Goal: Task Accomplishment & Management: Use online tool/utility

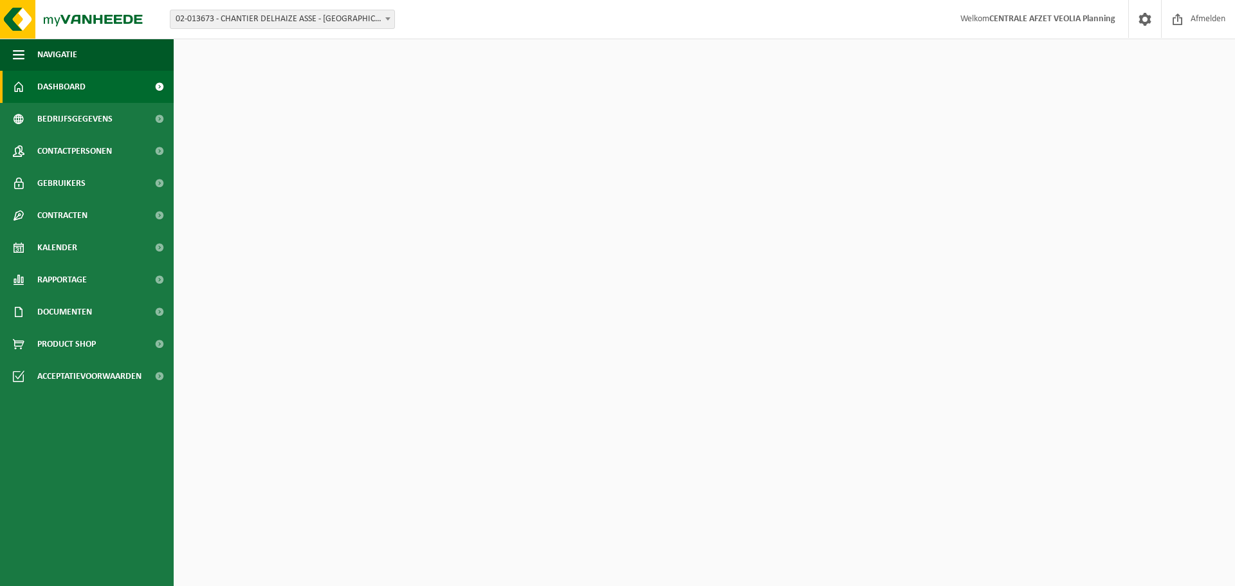
click at [332, 23] on span "02-013673 - CHANTIER DELHAIZE ASSE - [GEOGRAPHIC_DATA] - [GEOGRAPHIC_DATA]" at bounding box center [282, 19] width 224 height 18
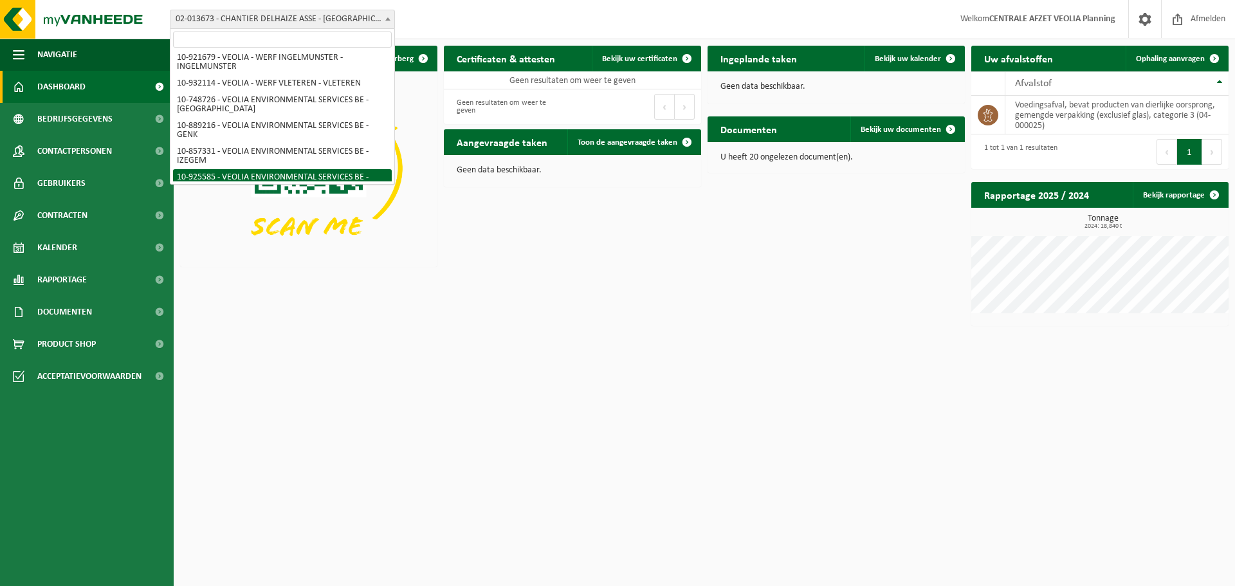
scroll to position [414, 0]
select select "732"
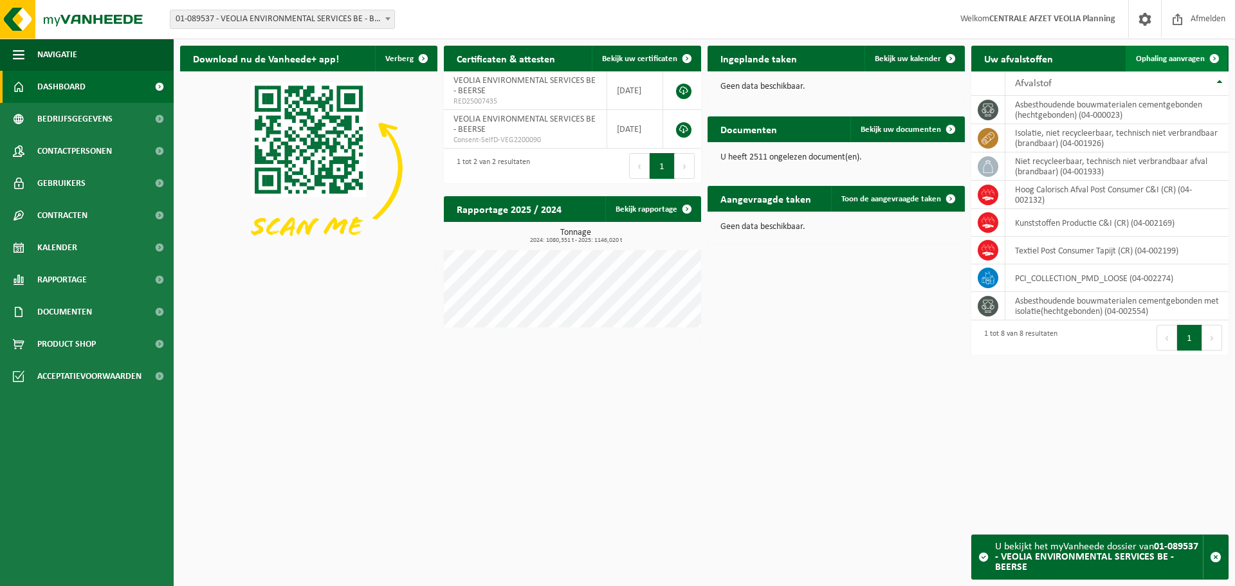
click at [1183, 56] on span "Ophaling aanvragen" at bounding box center [1170, 59] width 69 height 8
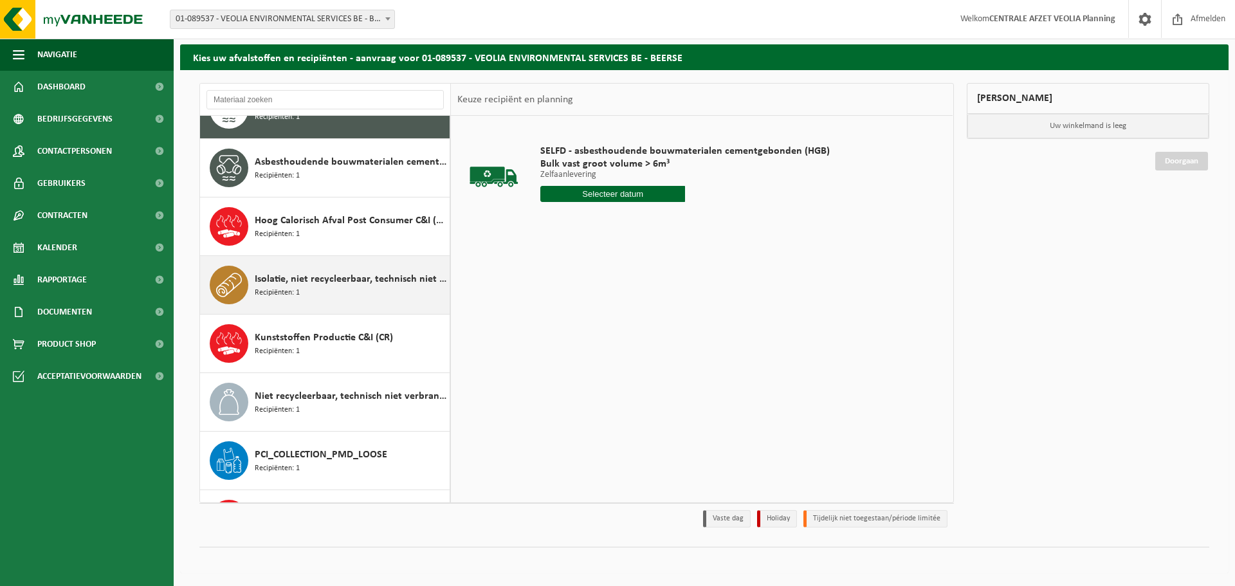
scroll to position [8, 0]
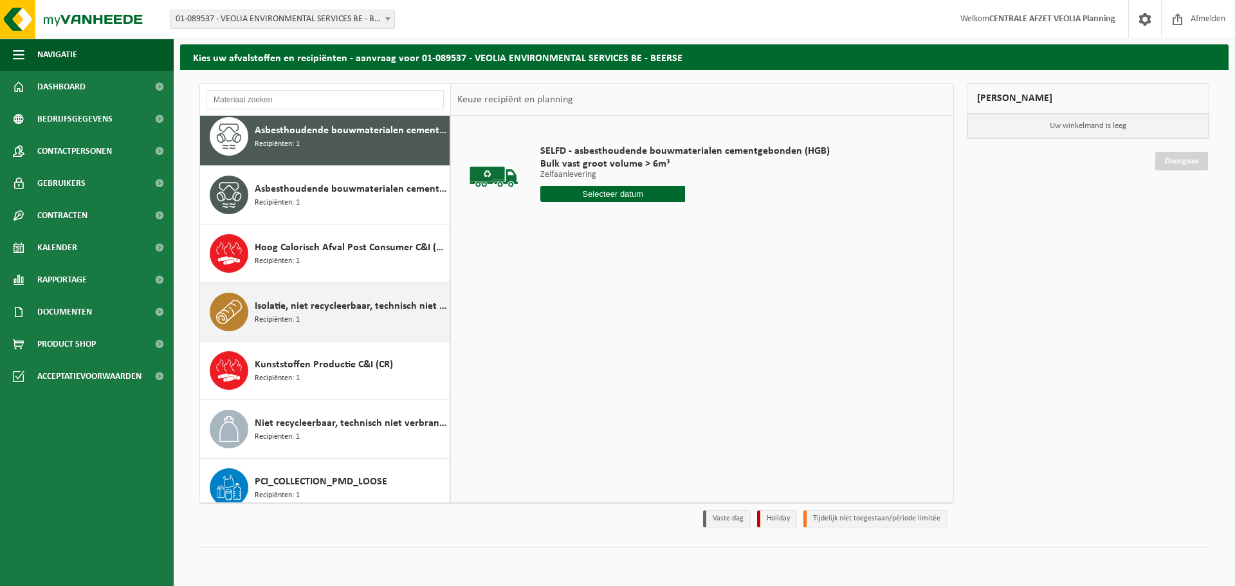
click at [338, 323] on div "Isolatie, niet recycleerbaar, technisch niet verbrandbaar (brandbaar) Recipiënt…" at bounding box center [351, 312] width 192 height 39
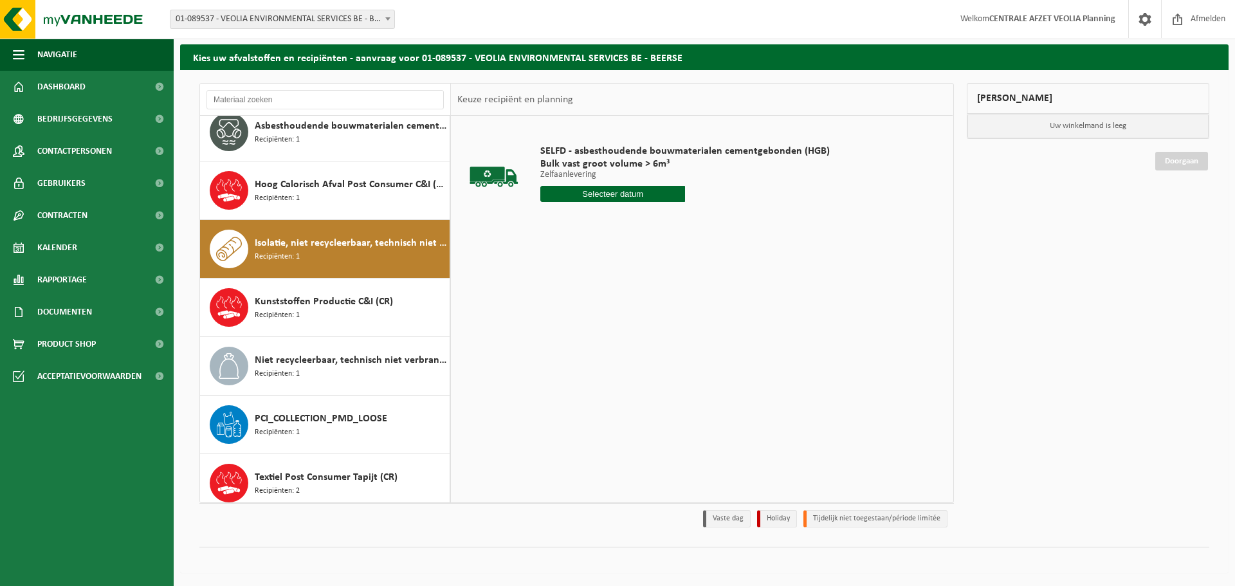
scroll to position [81, 0]
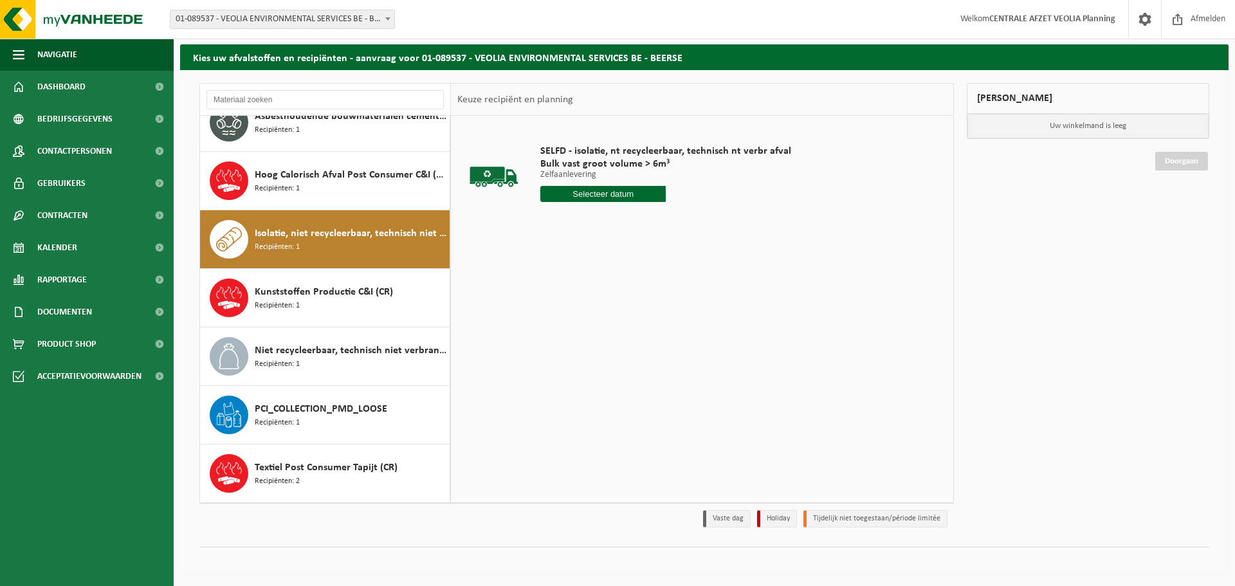
click at [602, 197] on input "text" at bounding box center [602, 194] width 125 height 16
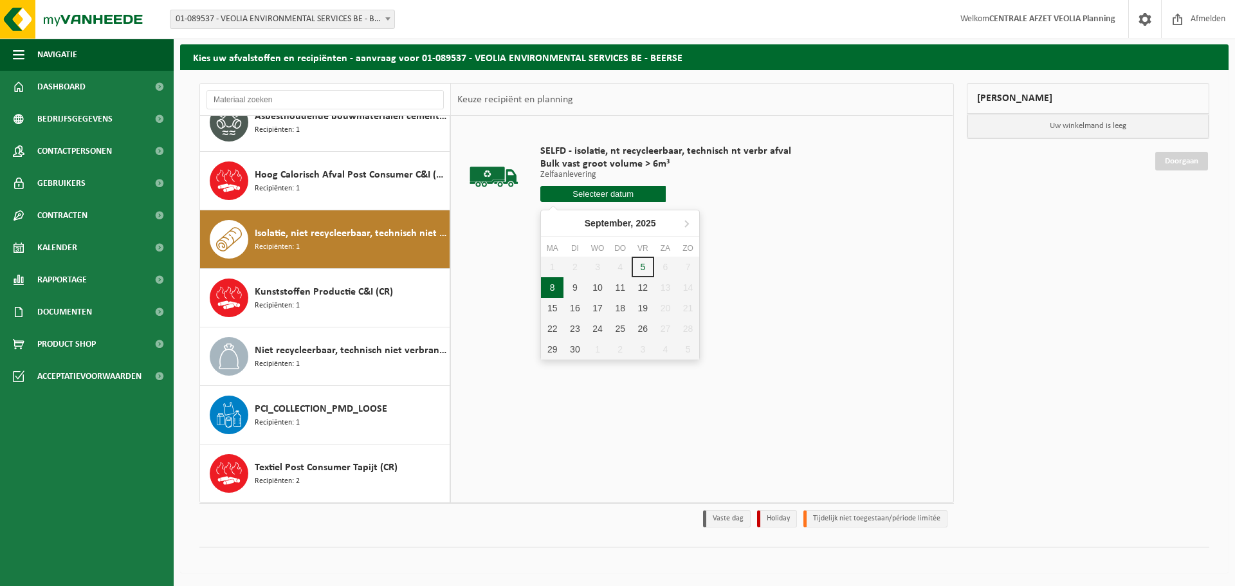
click at [557, 287] on div "8" at bounding box center [552, 287] width 23 height 21
type input "Van 2025-09-08"
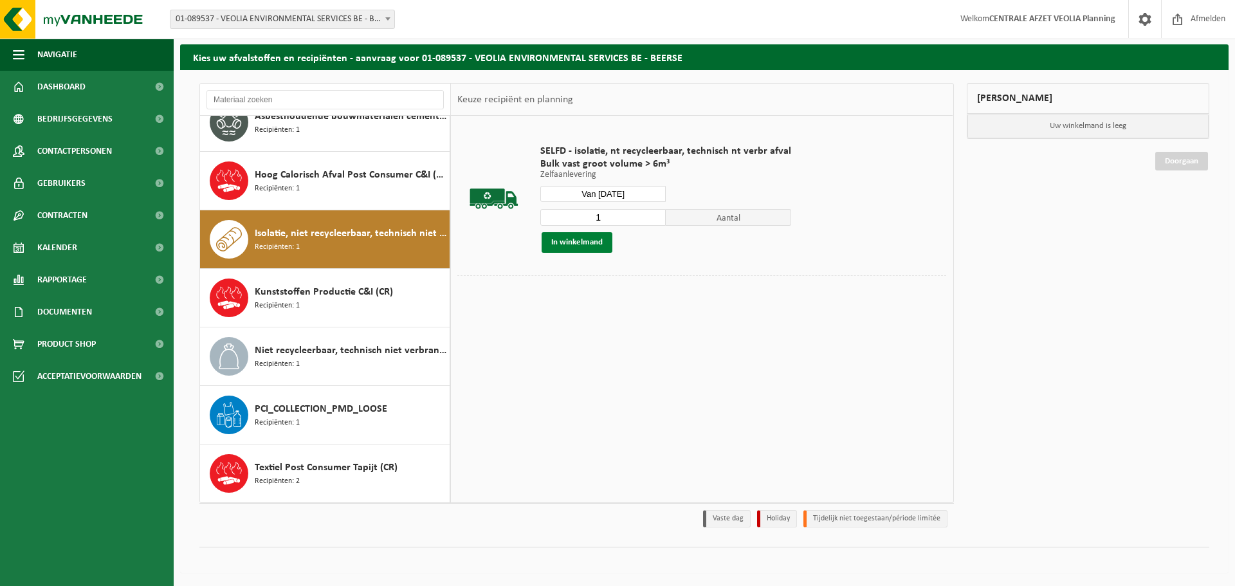
click at [601, 239] on button "In winkelmand" at bounding box center [576, 242] width 71 height 21
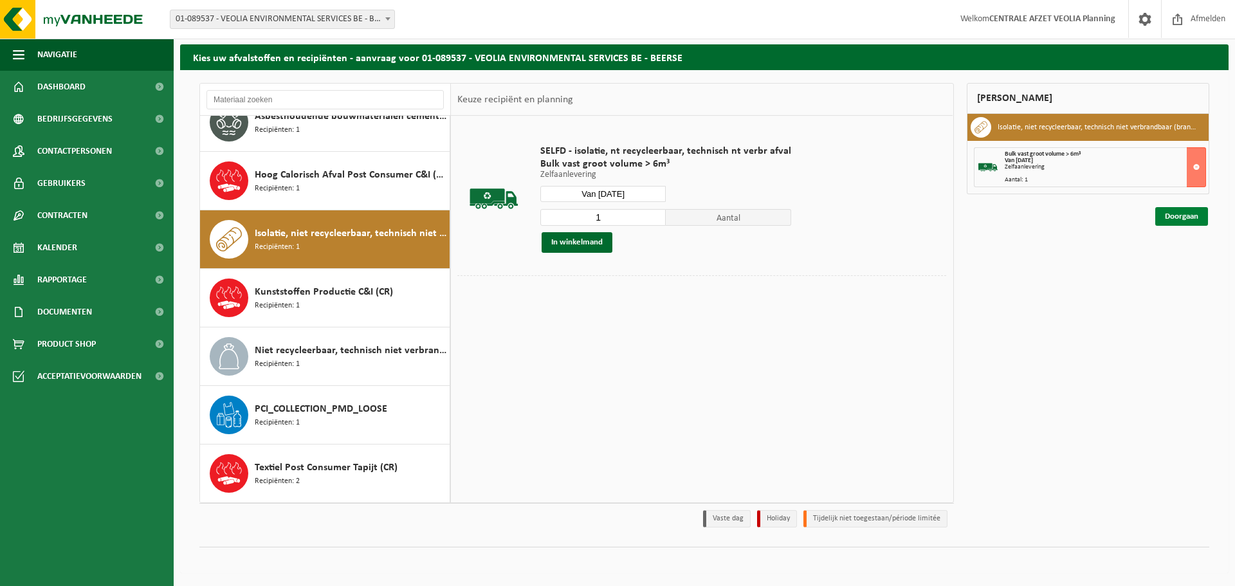
click at [1177, 220] on link "Doorgaan" at bounding box center [1181, 216] width 53 height 19
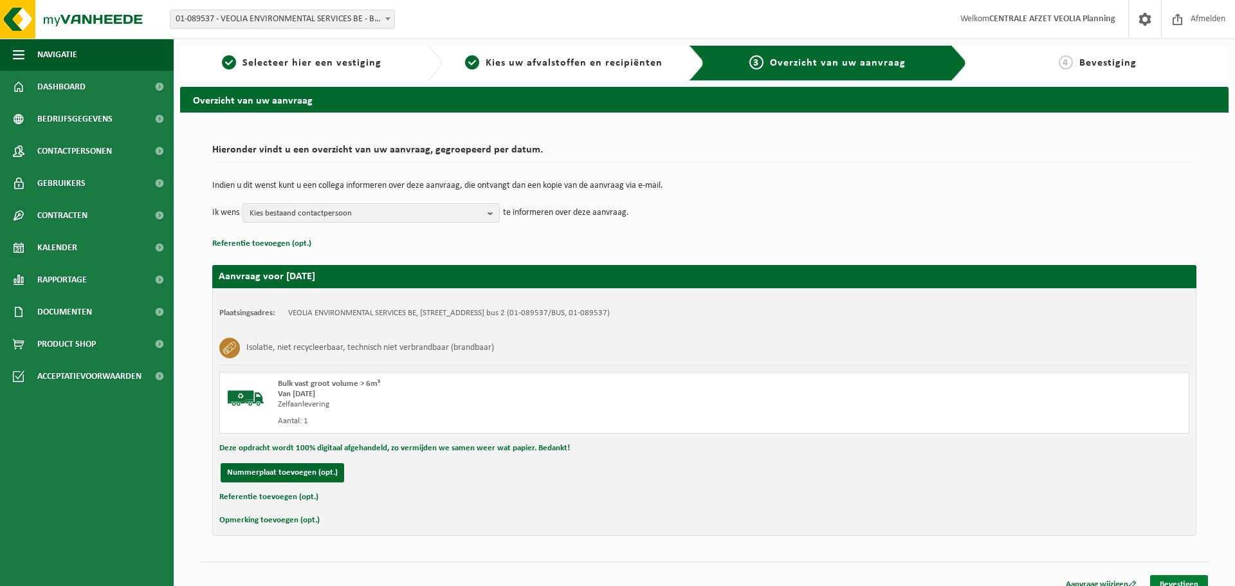
click at [1184, 584] on link "Bevestigen" at bounding box center [1179, 584] width 58 height 19
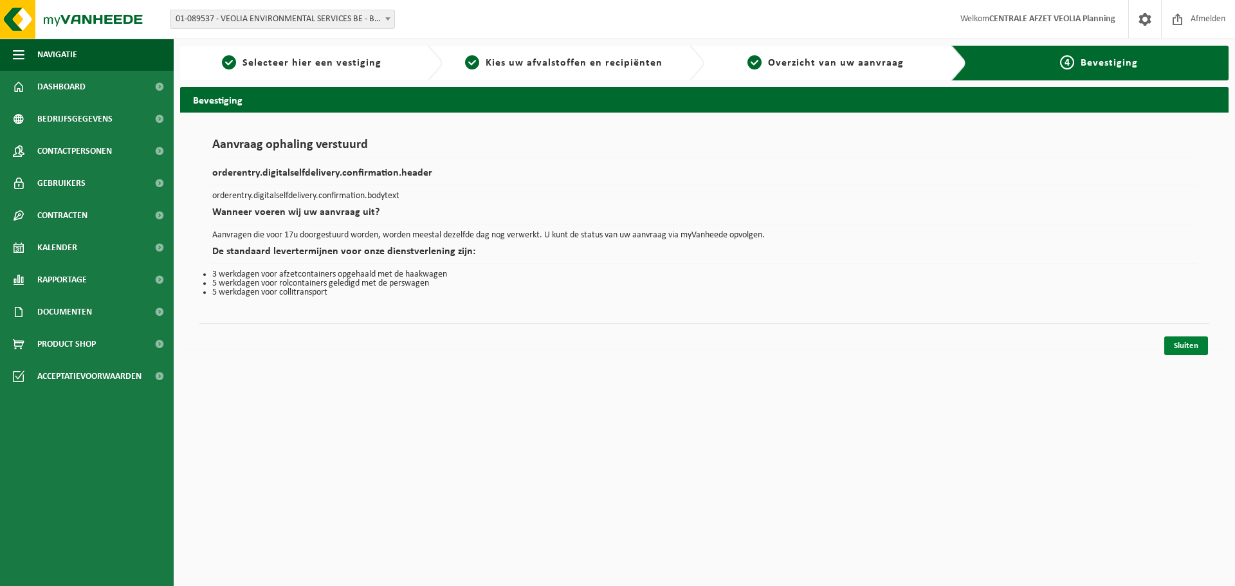
click at [1200, 348] on link "Sluiten" at bounding box center [1186, 345] width 44 height 19
